Goal: Obtain resource: Download file/media

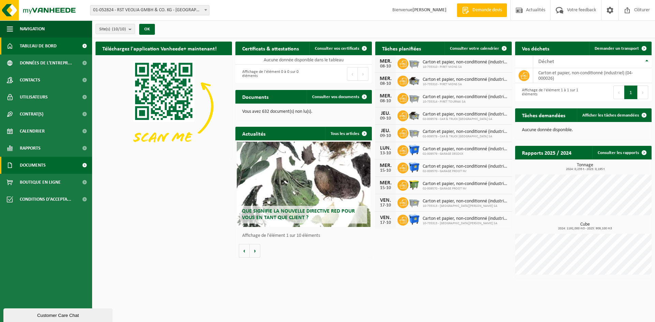
click at [40, 167] on span "Documents" at bounding box center [33, 165] width 26 height 17
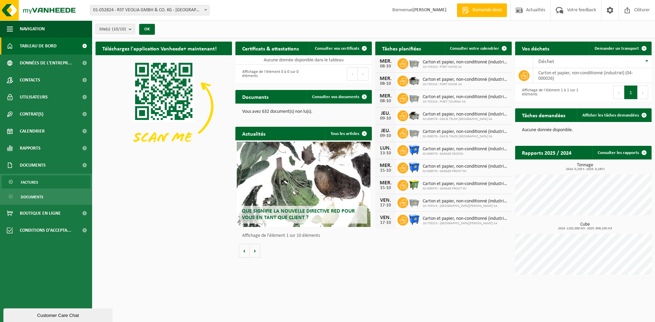
click at [37, 180] on span "Factures" at bounding box center [29, 182] width 17 height 13
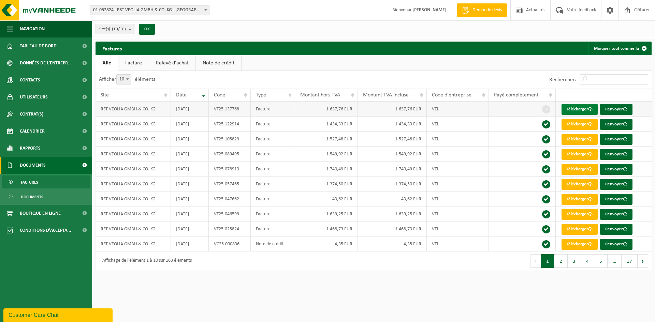
click at [585, 106] on link "Télécharger" at bounding box center [579, 109] width 36 height 11
click at [43, 196] on link "Documents" at bounding box center [46, 196] width 89 height 13
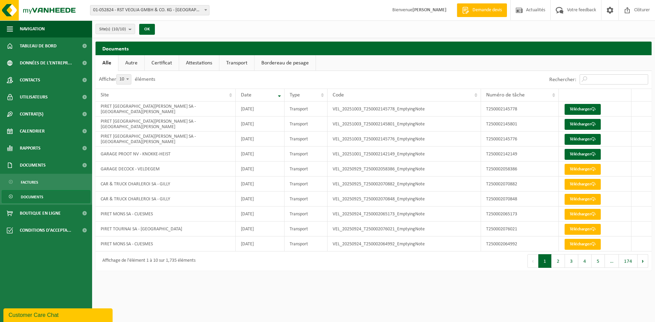
click at [591, 78] on input "Rechercher:" at bounding box center [614, 79] width 69 height 10
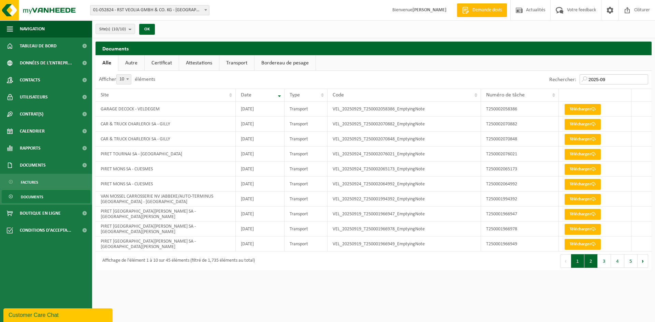
type input "2025-09"
click at [592, 265] on button "2" at bounding box center [590, 261] width 13 height 14
click at [608, 263] on button "3" at bounding box center [604, 261] width 13 height 14
